Goal: Task Accomplishment & Management: Use online tool/utility

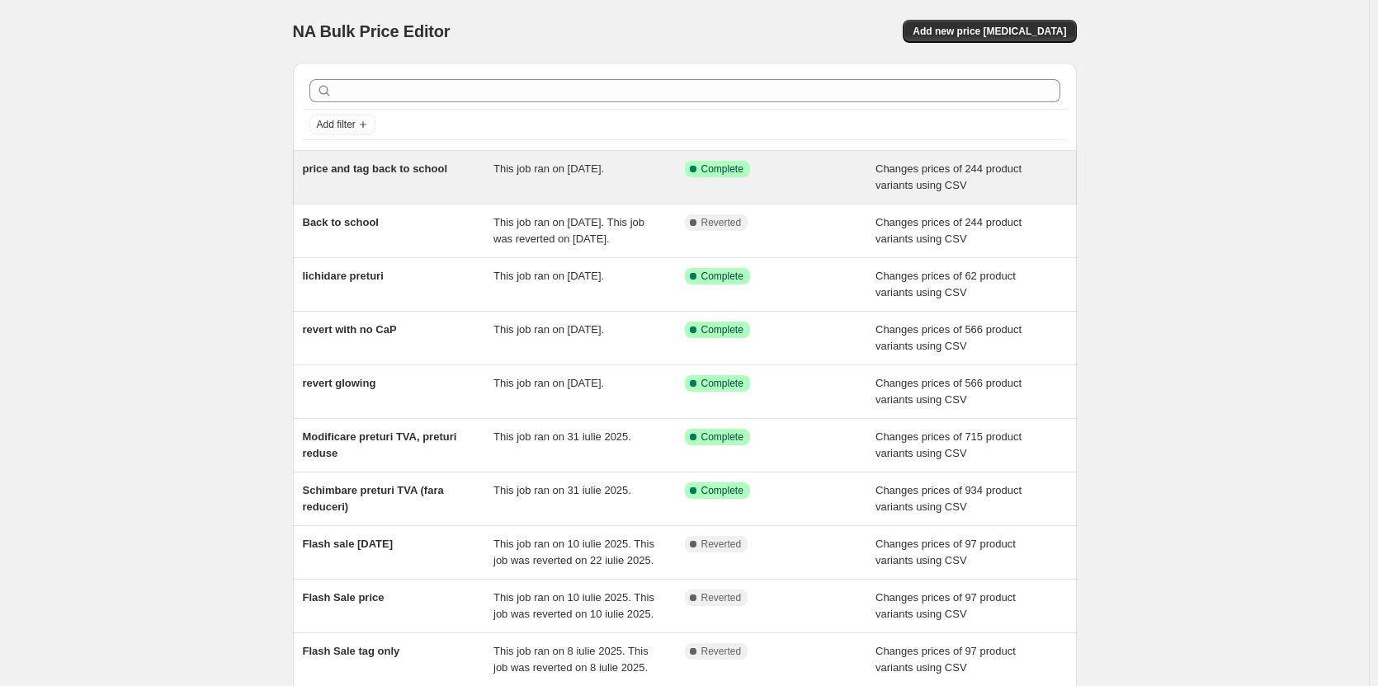
click at [392, 175] on span "price and tag back to school" at bounding box center [375, 169] width 145 height 12
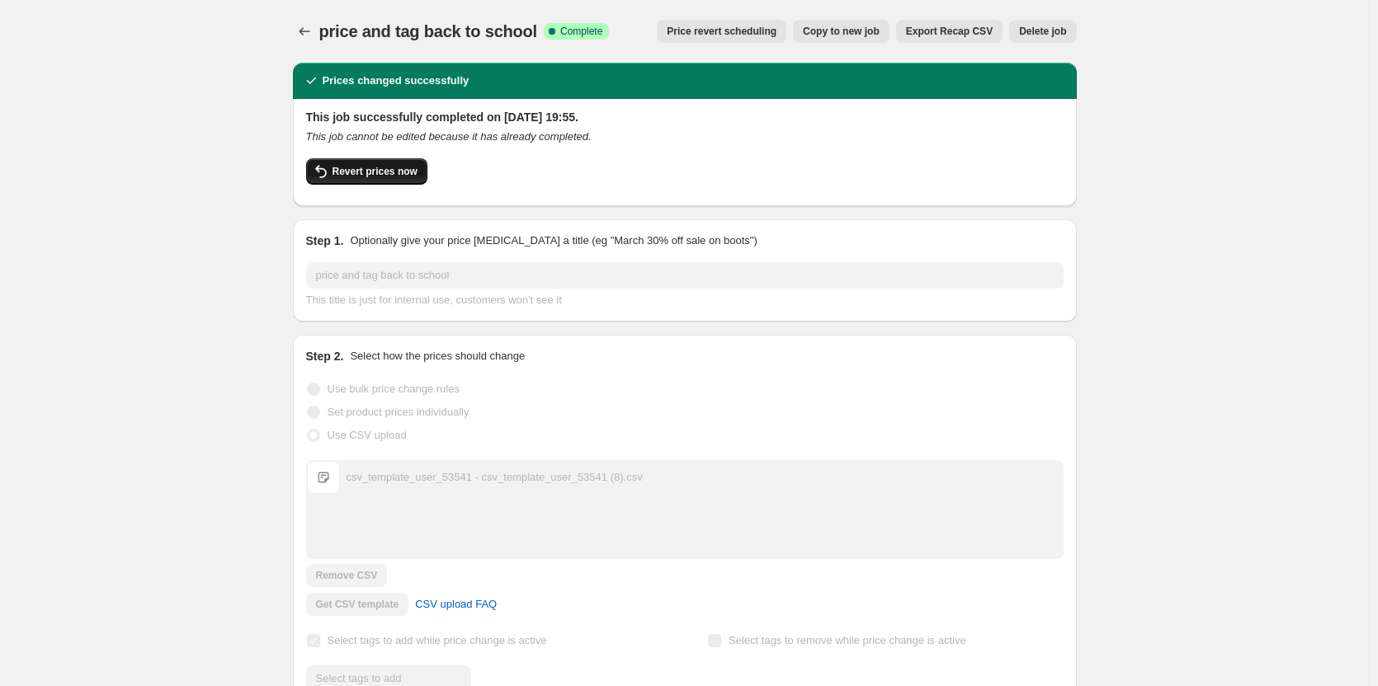
click at [357, 178] on button "Revert prices now" at bounding box center [366, 171] width 121 height 26
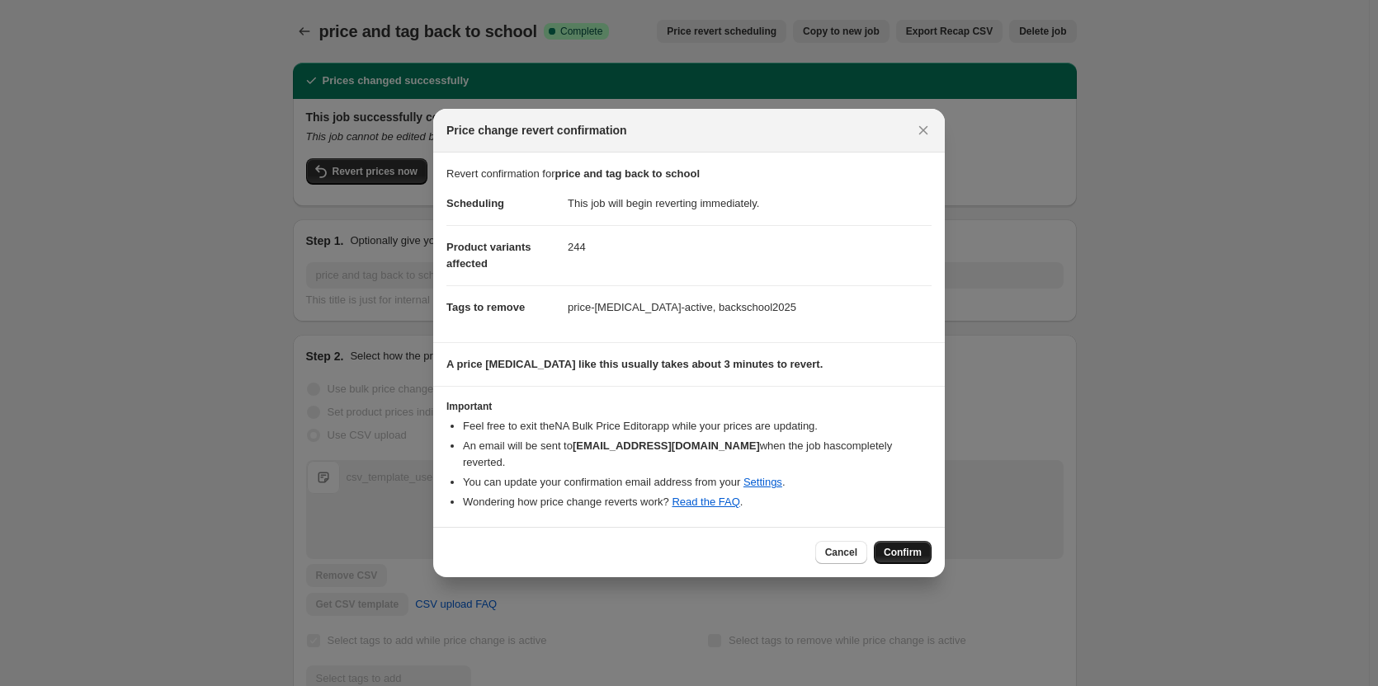
click at [907, 549] on span "Confirm" at bounding box center [903, 552] width 38 height 13
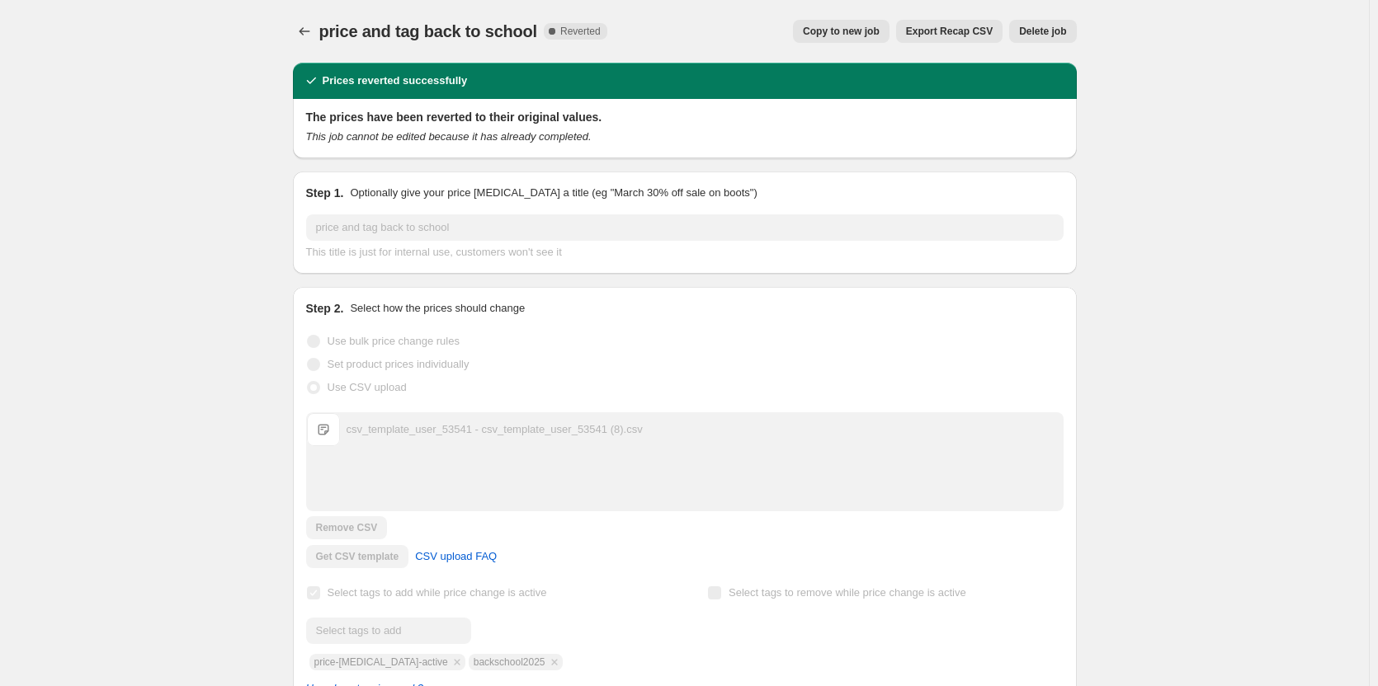
click at [299, 38] on icon "Price change jobs" at bounding box center [304, 31] width 16 height 16
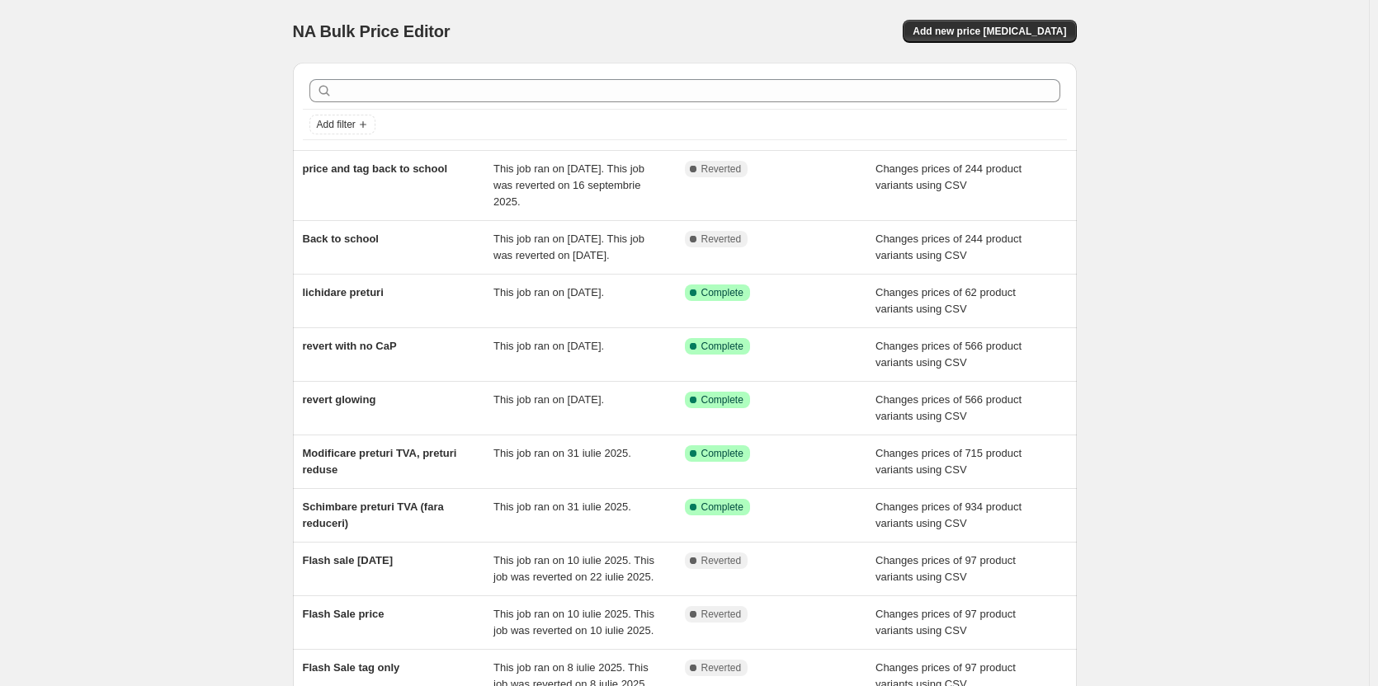
click at [170, 108] on div "NA Bulk Price Editor. This page is ready NA Bulk Price Editor Add new price [ME…" at bounding box center [684, 433] width 1369 height 866
